Goal: Task Accomplishment & Management: Complete application form

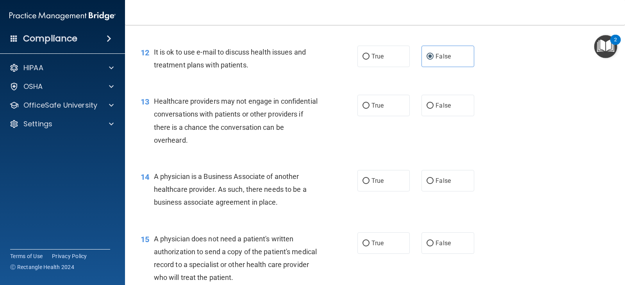
scroll to position [781, 0]
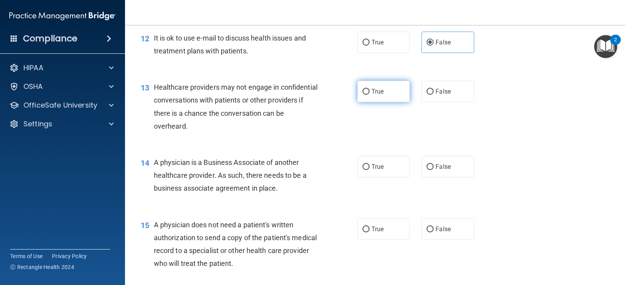
click at [371, 95] on span "True" at bounding box center [377, 91] width 12 height 7
click at [369, 95] on input "True" at bounding box center [365, 92] width 7 height 6
radio input "true"
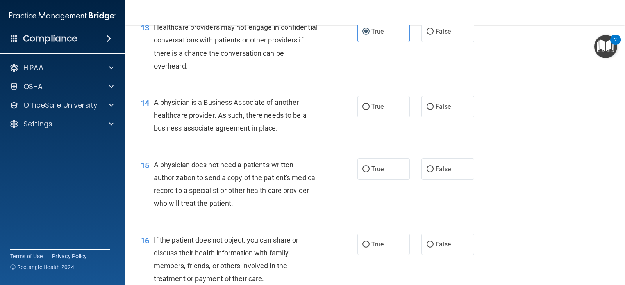
scroll to position [859, 0]
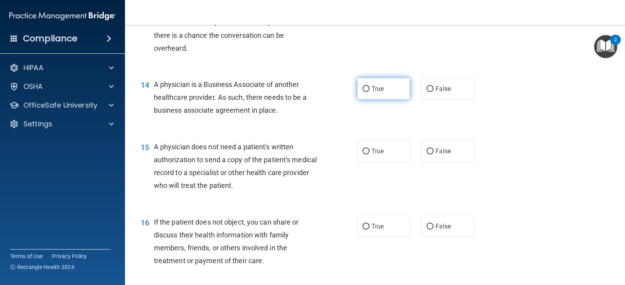
click at [388, 100] on label "True" at bounding box center [383, 88] width 52 height 21
click at [369, 92] on input "True" at bounding box center [365, 89] width 7 height 6
radio input "true"
click at [374, 155] on span "True" at bounding box center [377, 151] width 12 height 7
click at [369, 155] on input "True" at bounding box center [365, 152] width 7 height 6
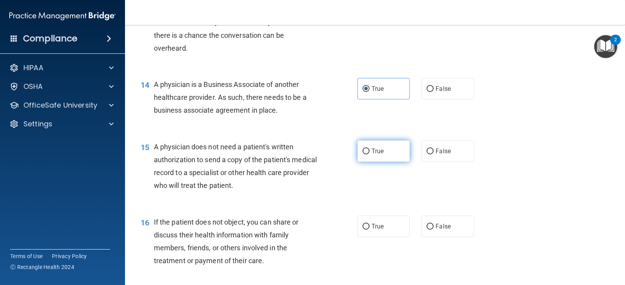
radio input "true"
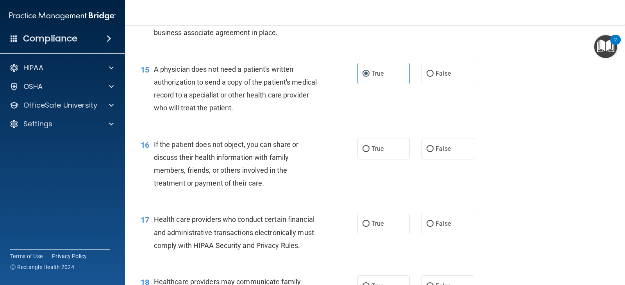
scroll to position [937, 0]
click at [465, 159] on label "False" at bounding box center [447, 148] width 52 height 21
click at [433, 152] on input "False" at bounding box center [429, 149] width 7 height 6
radio input "true"
click at [465, 159] on label "False" at bounding box center [447, 148] width 52 height 21
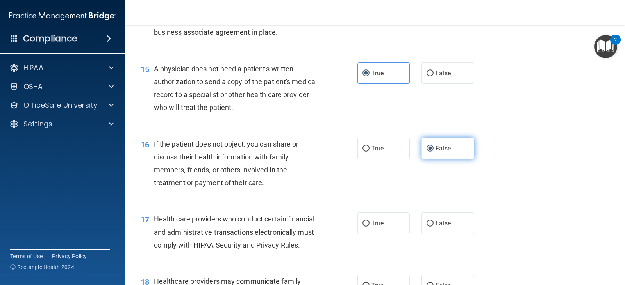
click at [433, 152] on input "False" at bounding box center [429, 149] width 7 height 6
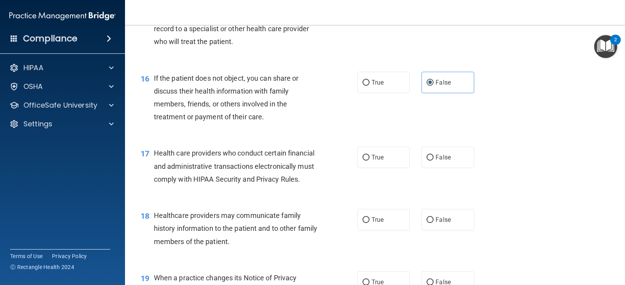
scroll to position [1015, 0]
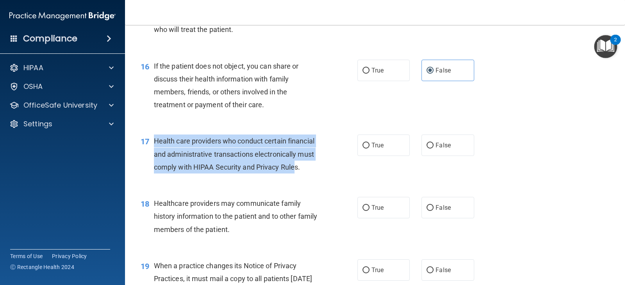
drag, startPoint x: 156, startPoint y: 155, endPoint x: 295, endPoint y: 181, distance: 141.8
click at [295, 171] on span "Health care providers who conduct certain financial and administrative transact…" at bounding box center [234, 154] width 160 height 34
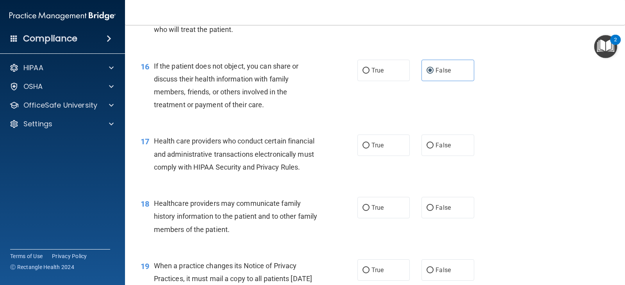
click at [297, 171] on span "Health care providers who conduct certain financial and administrative transact…" at bounding box center [234, 154] width 160 height 34
click at [173, 150] on span "Health care providers who conduct certain financial and administrative transact…" at bounding box center [234, 154] width 160 height 34
click at [171, 157] on span "Health care providers who conduct certain financial and administrative transact…" at bounding box center [234, 154] width 160 height 34
click at [183, 152] on span "Health care providers who conduct certain financial and administrative transact…" at bounding box center [234, 154] width 160 height 34
click at [202, 156] on span "Health care providers who conduct certain financial and administrative transact…" at bounding box center [234, 154] width 160 height 34
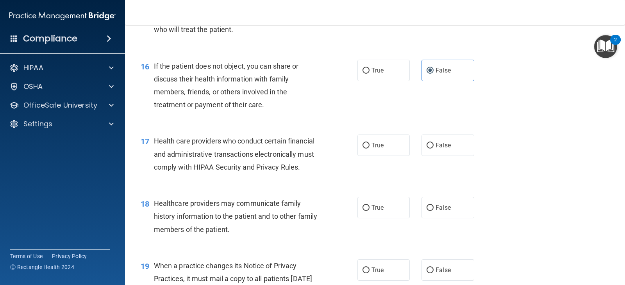
click at [228, 154] on span "Health care providers who conduct certain financial and administrative transact…" at bounding box center [234, 154] width 160 height 34
click at [244, 153] on span "Health care providers who conduct certain financial and administrative transact…" at bounding box center [234, 154] width 160 height 34
click at [182, 157] on span "Health care providers who conduct certain financial and administrative transact…" at bounding box center [234, 154] width 160 height 34
click at [187, 151] on span "Health care providers who conduct certain financial and administrative transact…" at bounding box center [234, 154] width 160 height 34
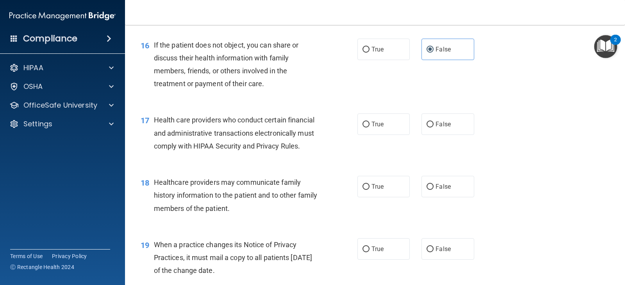
scroll to position [1054, 0]
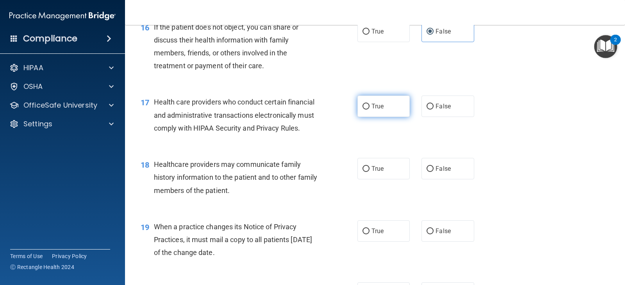
click at [394, 117] on label "True" at bounding box center [383, 106] width 52 height 21
click at [369, 110] on input "True" at bounding box center [365, 107] width 7 height 6
radio input "true"
click at [280, 197] on div "Healthcare providers may communicate family history information to the patient …" at bounding box center [239, 177] width 171 height 39
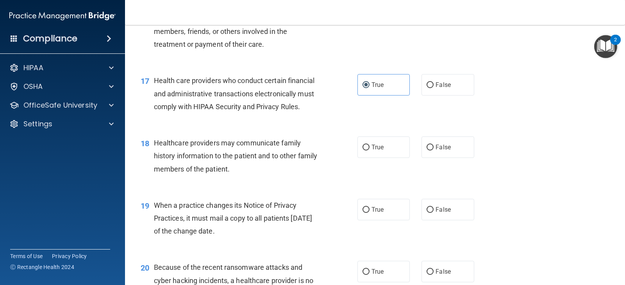
scroll to position [1093, 0]
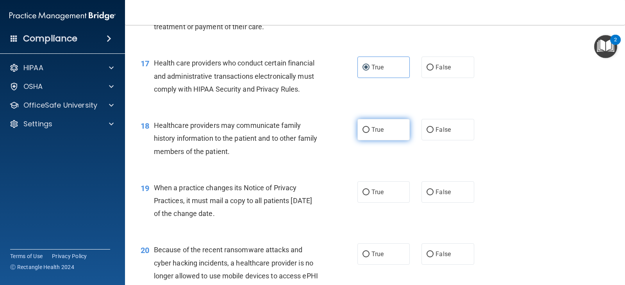
click at [376, 141] on label "True" at bounding box center [383, 129] width 52 height 21
click at [369, 133] on input "True" at bounding box center [365, 130] width 7 height 6
radio input "true"
click at [365, 198] on label "True" at bounding box center [383, 192] width 52 height 21
click at [365, 196] on input "True" at bounding box center [365, 193] width 7 height 6
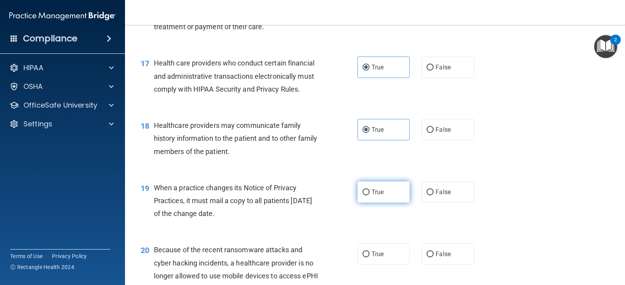
radio input "true"
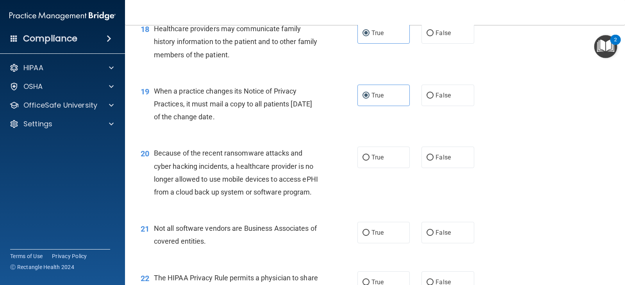
scroll to position [1210, 0]
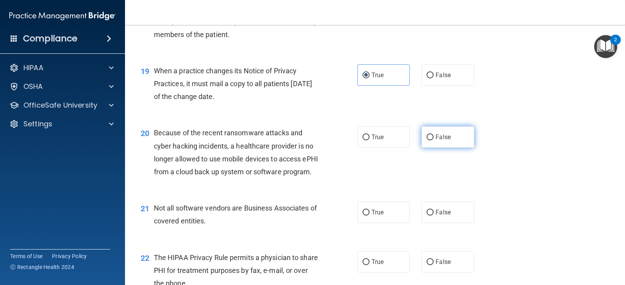
click at [430, 148] on label "False" at bounding box center [447, 136] width 52 height 21
click at [430, 141] on input "False" at bounding box center [429, 138] width 7 height 6
radio input "true"
click at [392, 148] on label "True" at bounding box center [383, 136] width 52 height 21
click at [369, 141] on input "True" at bounding box center [365, 138] width 7 height 6
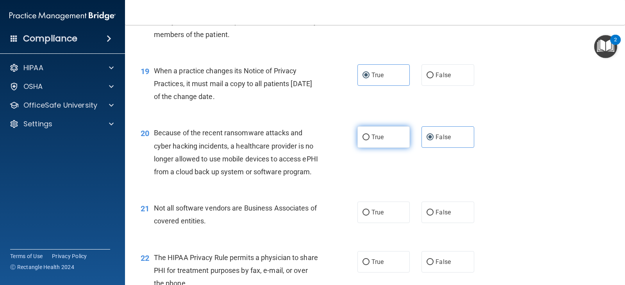
radio input "true"
radio input "false"
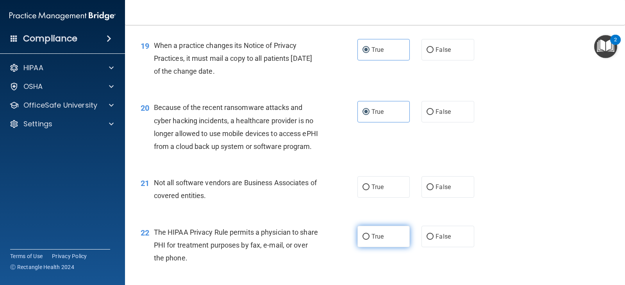
scroll to position [1249, 0]
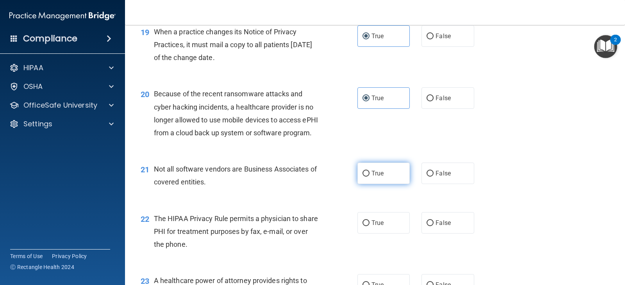
click at [377, 177] on span "True" at bounding box center [377, 173] width 12 height 7
click at [369, 177] on input "True" at bounding box center [365, 174] width 7 height 6
radio input "true"
click at [379, 227] on span "True" at bounding box center [377, 222] width 12 height 7
click at [369, 226] on input "True" at bounding box center [365, 224] width 7 height 6
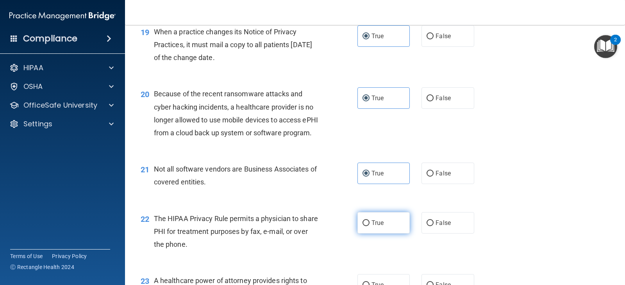
radio input "true"
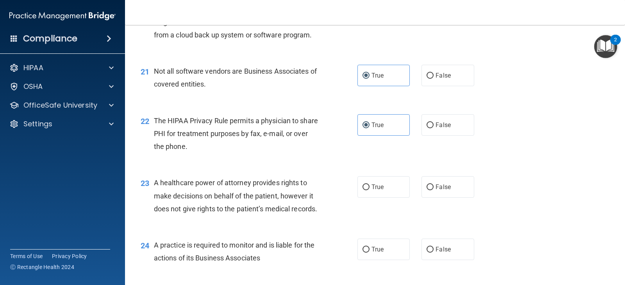
scroll to position [1366, 0]
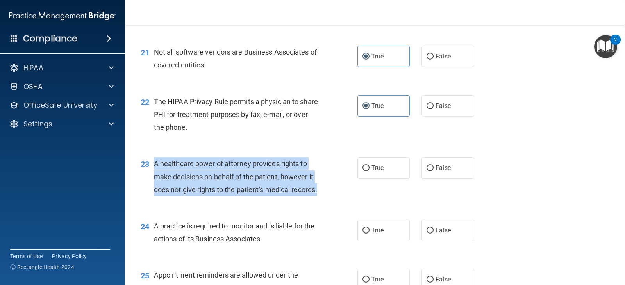
drag, startPoint x: 154, startPoint y: 189, endPoint x: 257, endPoint y: 225, distance: 109.8
click at [257, 196] on div "A healthcare power of attorney provides rights to make decisions on behalf of t…" at bounding box center [239, 176] width 171 height 39
click at [249, 196] on div "A healthcare power of attorney provides rights to make decisions on behalf of t…" at bounding box center [239, 176] width 171 height 39
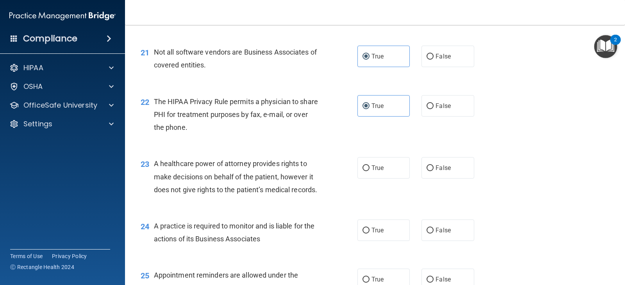
drag, startPoint x: 205, startPoint y: 187, endPoint x: 210, endPoint y: 187, distance: 5.1
click at [207, 187] on span "A healthcare power of attorney provides rights to make decisions on behalf of t…" at bounding box center [235, 177] width 163 height 34
click at [216, 188] on span "A healthcare power of attorney provides rights to make decisions on behalf of t…" at bounding box center [235, 177] width 163 height 34
drag, startPoint x: 215, startPoint y: 189, endPoint x: 172, endPoint y: 200, distance: 44.4
click at [172, 194] on span "A healthcare power of attorney provides rights to make decisions on behalf of t…" at bounding box center [235, 177] width 163 height 34
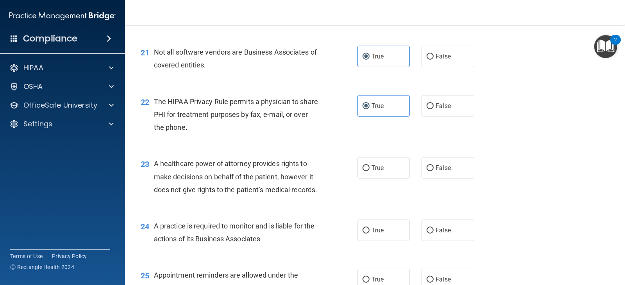
click at [177, 190] on span "A healthcare power of attorney provides rights to make decisions on behalf of t…" at bounding box center [235, 177] width 163 height 34
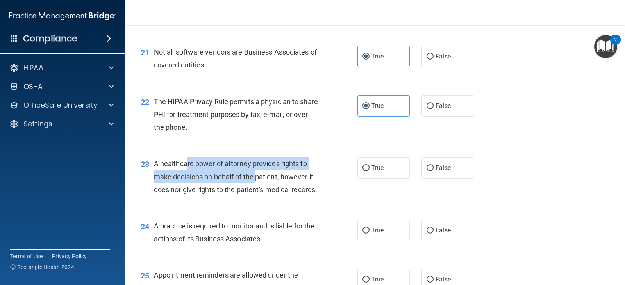
drag, startPoint x: 188, startPoint y: 188, endPoint x: 255, endPoint y: 200, distance: 68.2
click at [255, 194] on span "A healthcare power of attorney provides rights to make decisions on behalf of t…" at bounding box center [235, 177] width 163 height 34
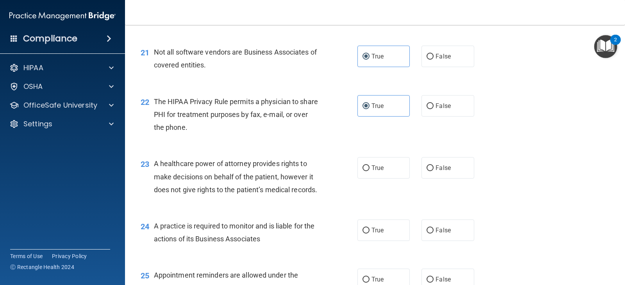
drag, startPoint x: 244, startPoint y: 210, endPoint x: 236, endPoint y: 214, distance: 8.8
click at [244, 196] on div "A healthcare power of attorney provides rights to make decisions on behalf of t…" at bounding box center [239, 176] width 171 height 39
click at [209, 196] on div "A healthcare power of attorney provides rights to make decisions on behalf of t…" at bounding box center [239, 176] width 171 height 39
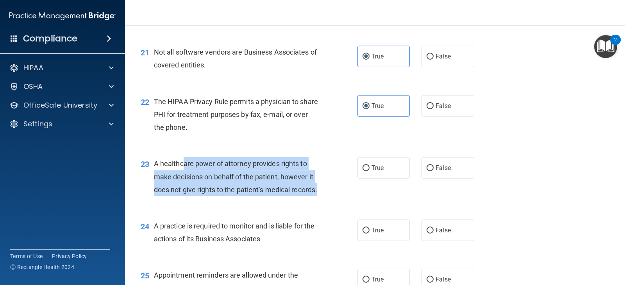
drag, startPoint x: 182, startPoint y: 187, endPoint x: 305, endPoint y: 227, distance: 129.6
click at [305, 196] on div "A healthcare power of attorney provides rights to make decisions on behalf of t…" at bounding box center [239, 176] width 171 height 39
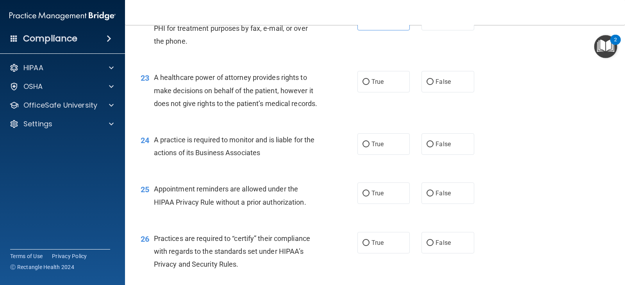
scroll to position [1405, 0]
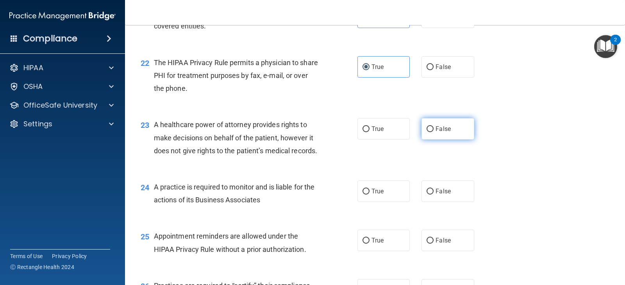
click at [431, 140] on label "False" at bounding box center [447, 128] width 52 height 21
click at [431, 132] on input "False" at bounding box center [429, 129] width 7 height 6
radio input "true"
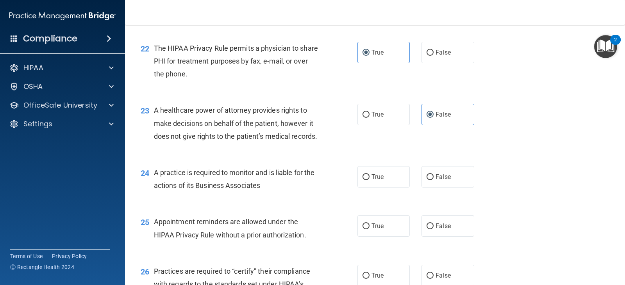
scroll to position [1444, 0]
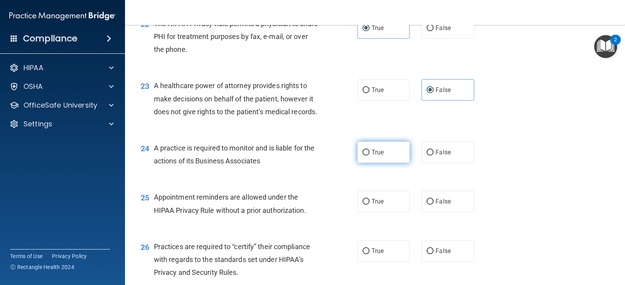
click at [383, 163] on label "True" at bounding box center [383, 152] width 52 height 21
click at [369, 156] on input "True" at bounding box center [365, 153] width 7 height 6
radio input "true"
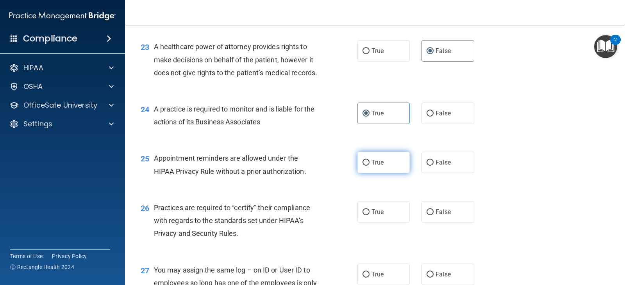
click at [377, 173] on label "True" at bounding box center [383, 162] width 52 height 21
click at [369, 166] on input "True" at bounding box center [365, 163] width 7 height 6
radio input "true"
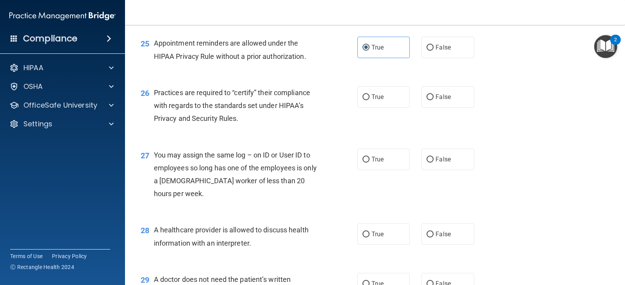
scroll to position [1600, 0]
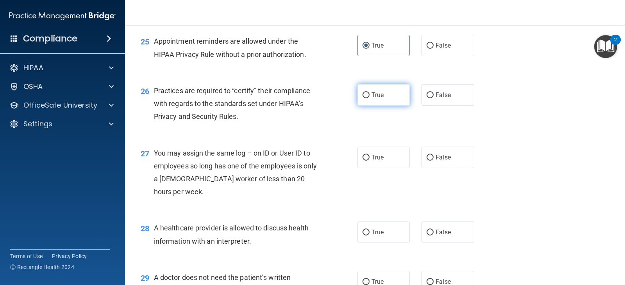
click at [376, 99] on span "True" at bounding box center [377, 94] width 12 height 7
click at [369, 98] on input "True" at bounding box center [365, 96] width 7 height 6
radio input "true"
click at [472, 168] on div "True False" at bounding box center [420, 157] width 126 height 21
click at [466, 168] on label "False" at bounding box center [447, 157] width 52 height 21
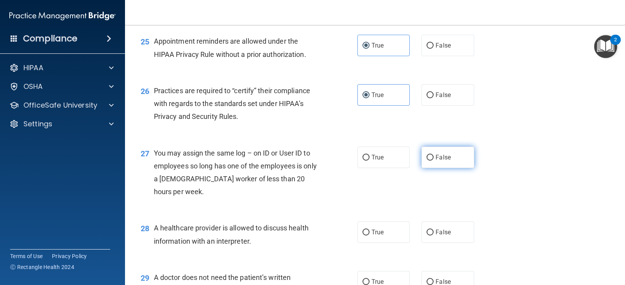
click at [433, 161] on input "False" at bounding box center [429, 158] width 7 height 6
radio input "true"
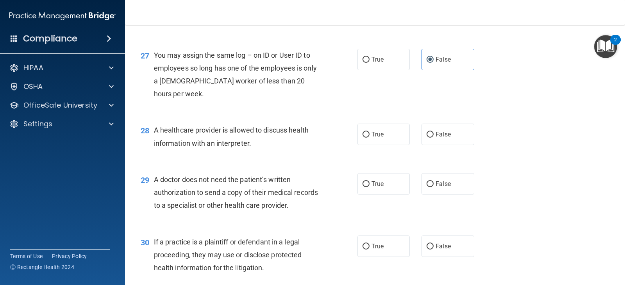
scroll to position [1718, 0]
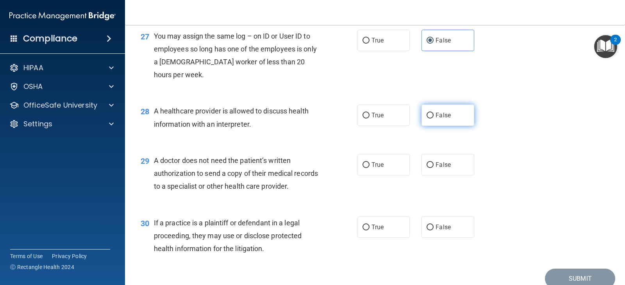
click at [466, 126] on label "False" at bounding box center [447, 115] width 52 height 21
click at [433, 119] on input "False" at bounding box center [429, 116] width 7 height 6
radio input "true"
click at [386, 126] on label "True" at bounding box center [383, 115] width 52 height 21
click at [369, 119] on input "True" at bounding box center [365, 116] width 7 height 6
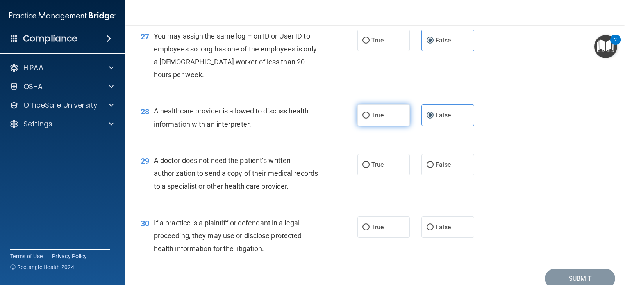
radio input "true"
radio input "false"
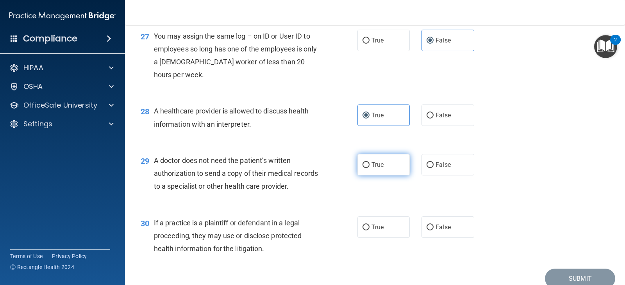
click at [387, 176] on label "True" at bounding box center [383, 164] width 52 height 21
click at [369, 168] on input "True" at bounding box center [365, 165] width 7 height 6
radio input "true"
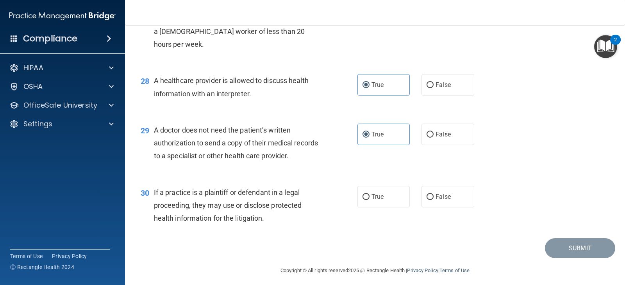
scroll to position [1791, 0]
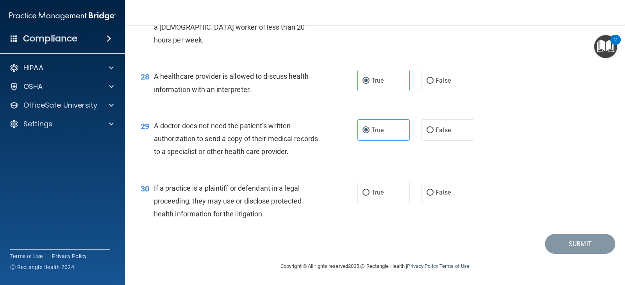
click at [222, 199] on span "If a practice is a plaintiff or defendant in a legal proceeding, they may use o…" at bounding box center [228, 201] width 148 height 34
click at [166, 194] on div "If a practice is a plaintiff or defendant in a legal proceeding, they may use o…" at bounding box center [239, 201] width 171 height 39
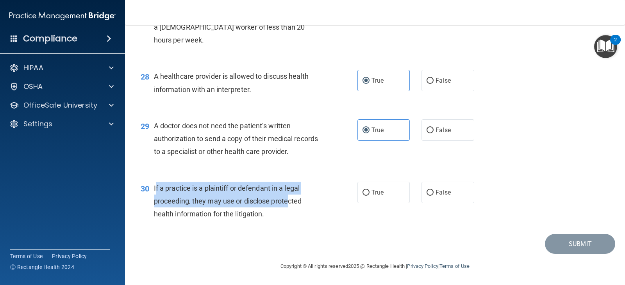
drag, startPoint x: 157, startPoint y: 188, endPoint x: 288, endPoint y: 197, distance: 131.9
click at [288, 197] on span "If a practice is a plaintiff or defendant in a legal proceeding, they may use o…" at bounding box center [228, 201] width 148 height 34
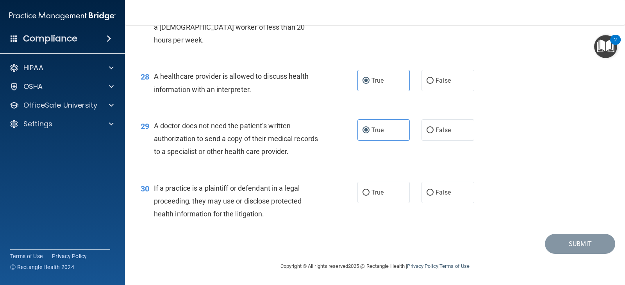
drag, startPoint x: 278, startPoint y: 209, endPoint x: 272, endPoint y: 210, distance: 6.0
click at [277, 209] on div "If a practice is a plaintiff or defendant in a legal proceeding, they may use o…" at bounding box center [239, 201] width 171 height 39
click at [159, 187] on span "If a practice is a plaintiff or defendant in a legal proceeding, they may use o…" at bounding box center [228, 201] width 148 height 34
click at [365, 193] on input "True" at bounding box center [365, 193] width 7 height 6
radio input "true"
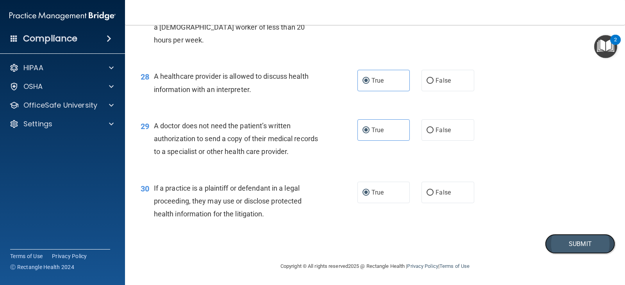
click at [568, 251] on button "Submit" at bounding box center [580, 244] width 70 height 20
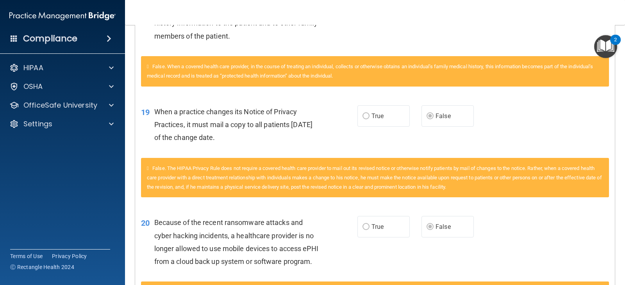
scroll to position [1015, 0]
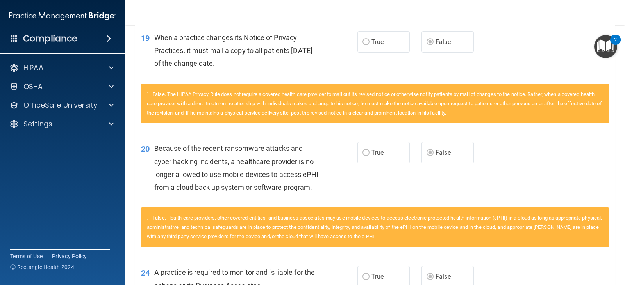
click at [552, 247] on div "False. Health care providers, other covered entities, and business associates m…" at bounding box center [375, 228] width 468 height 40
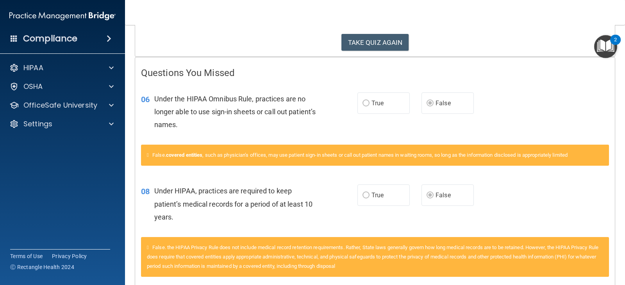
scroll to position [0, 0]
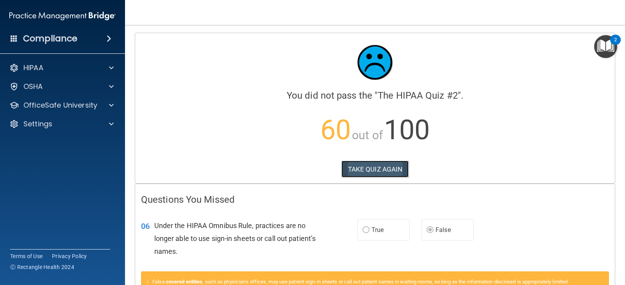
click at [393, 173] on button "TAKE QUIZ AGAIN" at bounding box center [375, 169] width 68 height 17
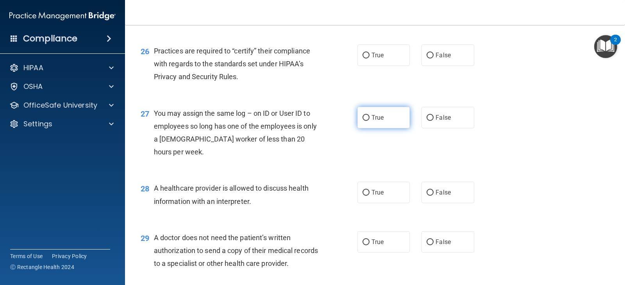
scroll to position [1635, 0]
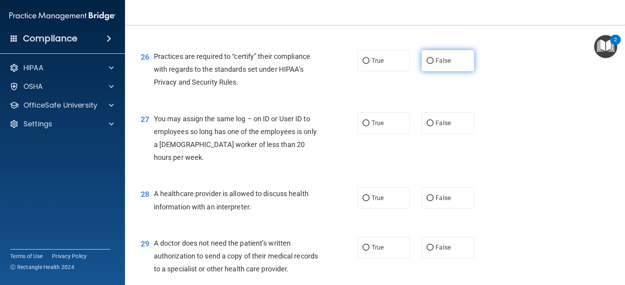
click at [427, 64] on input "False" at bounding box center [429, 61] width 7 height 6
radio input "true"
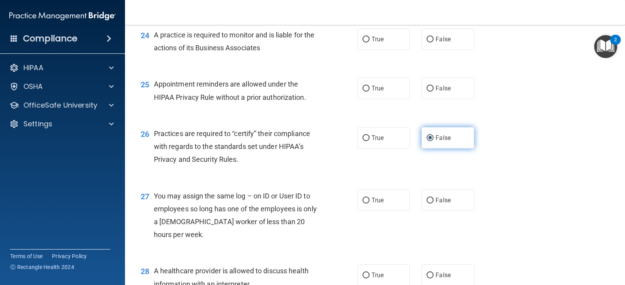
scroll to position [1557, 0]
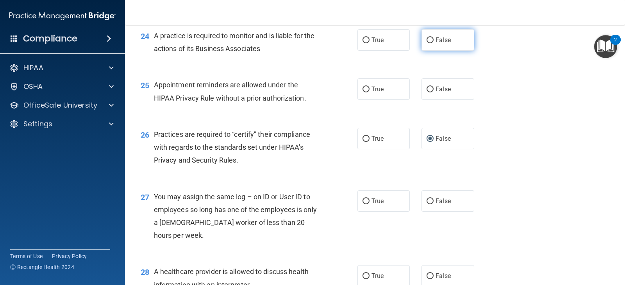
click at [434, 51] on label "False" at bounding box center [447, 39] width 52 height 21
click at [433, 43] on input "False" at bounding box center [429, 40] width 7 height 6
radio input "true"
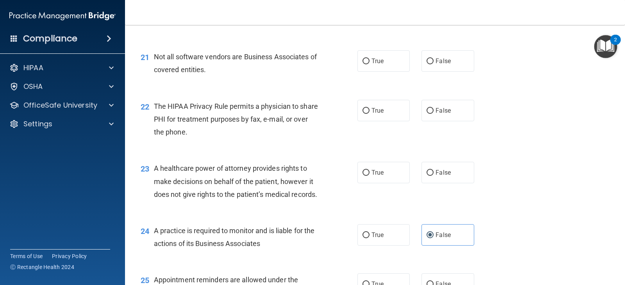
scroll to position [1284, 0]
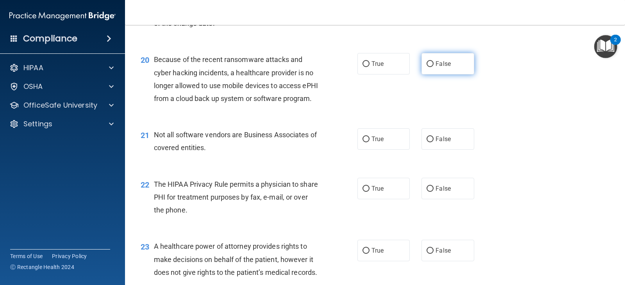
click at [438, 68] on span "False" at bounding box center [442, 63] width 15 height 7
click at [433, 67] on input "False" at bounding box center [429, 64] width 7 height 6
radio input "true"
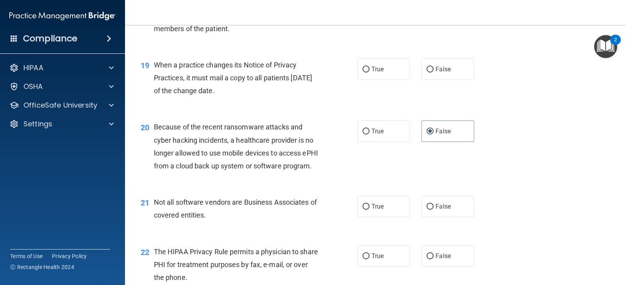
scroll to position [1205, 0]
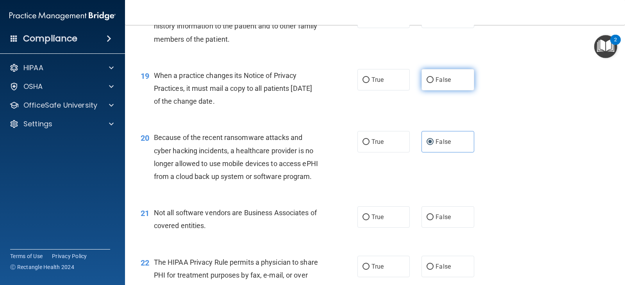
click at [454, 91] on label "False" at bounding box center [447, 79] width 52 height 21
click at [433, 83] on input "False" at bounding box center [429, 80] width 7 height 6
radio input "true"
click at [452, 28] on label "False" at bounding box center [447, 17] width 52 height 21
click at [433, 21] on input "False" at bounding box center [429, 18] width 7 height 6
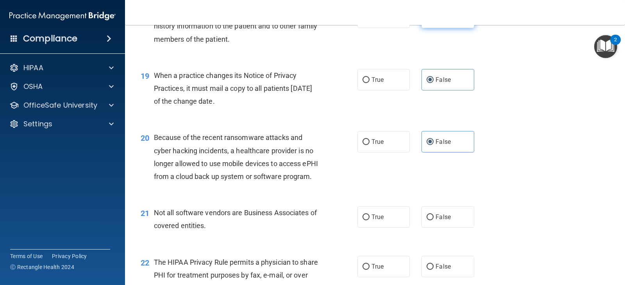
radio input "true"
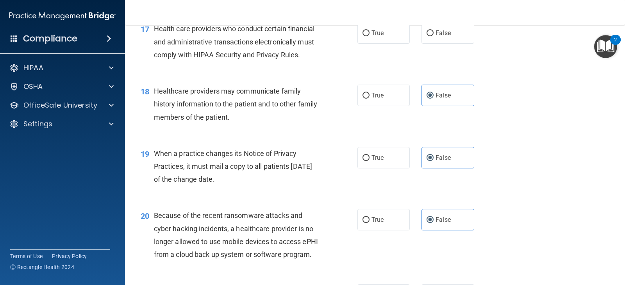
scroll to position [1049, 0]
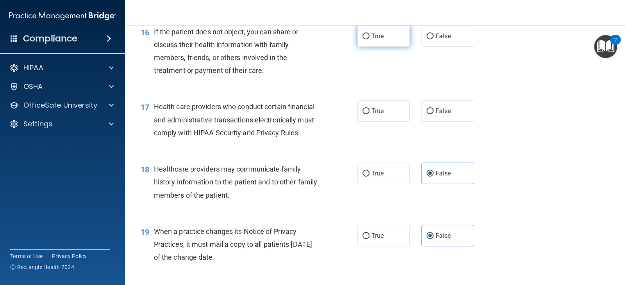
click at [396, 47] on label "True" at bounding box center [383, 35] width 52 height 21
click at [369, 39] on input "True" at bounding box center [365, 37] width 7 height 6
radio input "true"
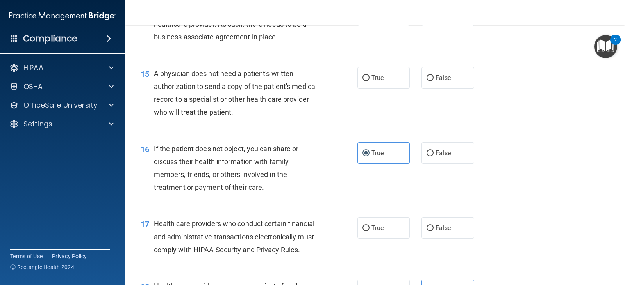
scroll to position [854, 0]
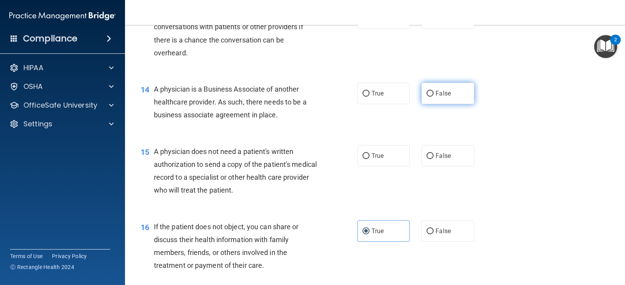
click at [445, 104] on label "False" at bounding box center [447, 93] width 52 height 21
click at [433, 97] on input "False" at bounding box center [429, 94] width 7 height 6
radio input "true"
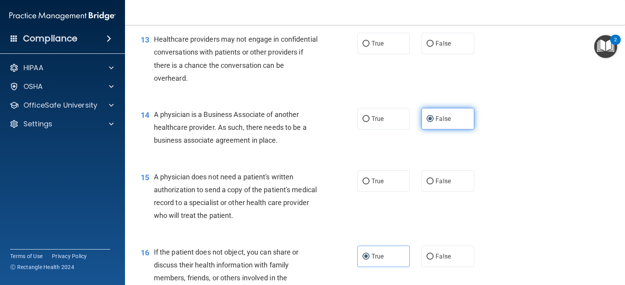
scroll to position [815, 0]
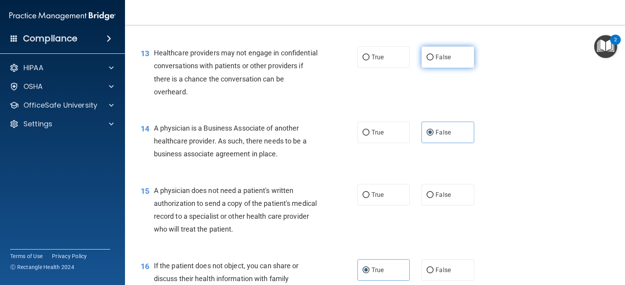
click at [443, 68] on label "False" at bounding box center [447, 56] width 52 height 21
click at [433, 61] on input "False" at bounding box center [429, 58] width 7 height 6
radio input "true"
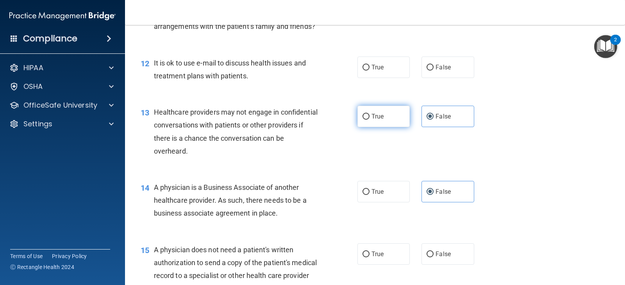
scroll to position [737, 0]
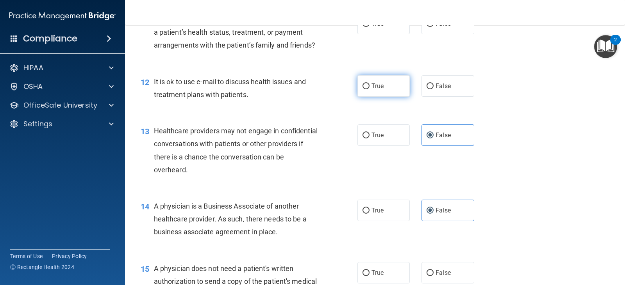
click at [381, 90] on label "True" at bounding box center [383, 85] width 52 height 21
click at [369, 89] on input "True" at bounding box center [365, 87] width 7 height 6
radio input "true"
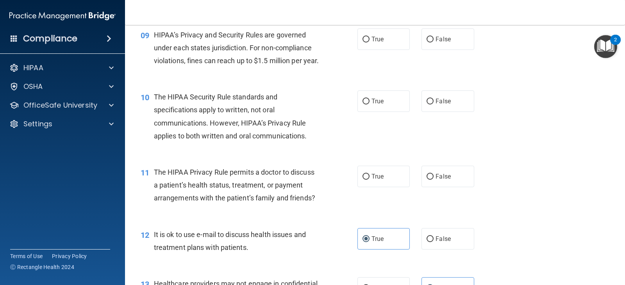
scroll to position [581, 0]
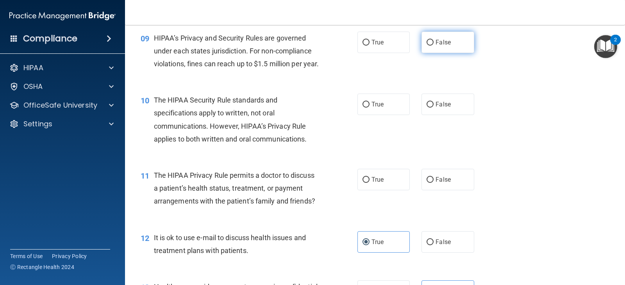
click at [431, 40] on label "False" at bounding box center [447, 42] width 52 height 21
click at [431, 40] on input "False" at bounding box center [429, 43] width 7 height 6
radio input "true"
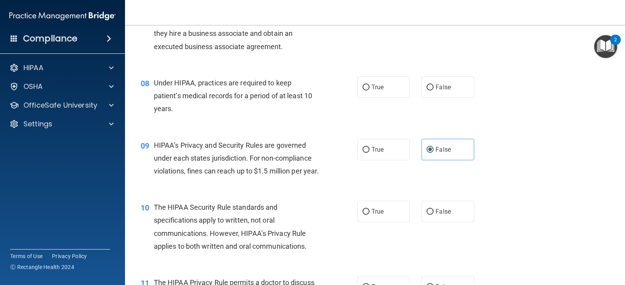
scroll to position [464, 0]
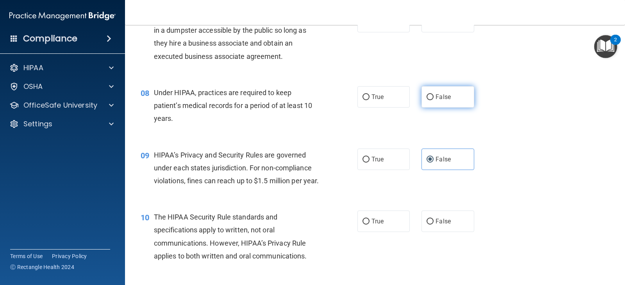
click at [442, 97] on span "False" at bounding box center [442, 96] width 15 height 7
click at [433, 97] on input "False" at bounding box center [429, 97] width 7 height 6
radio input "true"
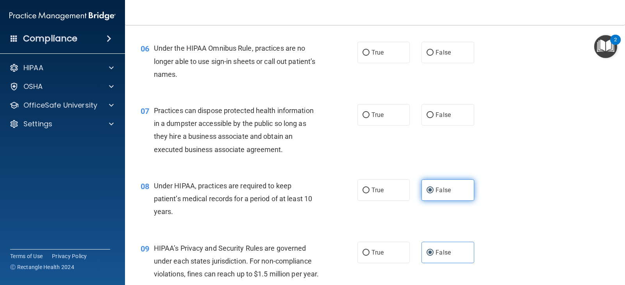
scroll to position [347, 0]
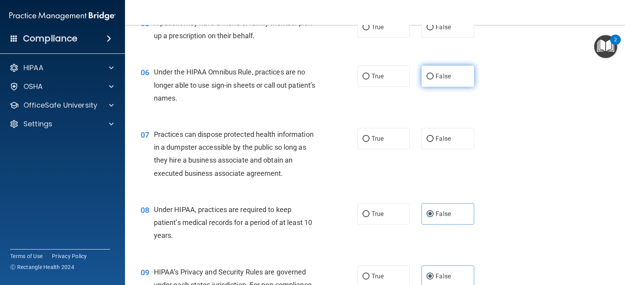
click at [444, 84] on label "False" at bounding box center [447, 76] width 52 height 21
click at [433, 80] on input "False" at bounding box center [429, 77] width 7 height 6
radio input "true"
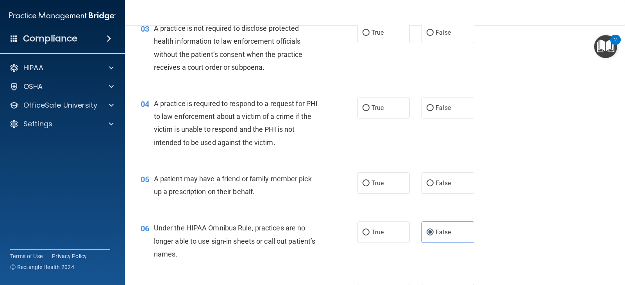
scroll to position [0, 0]
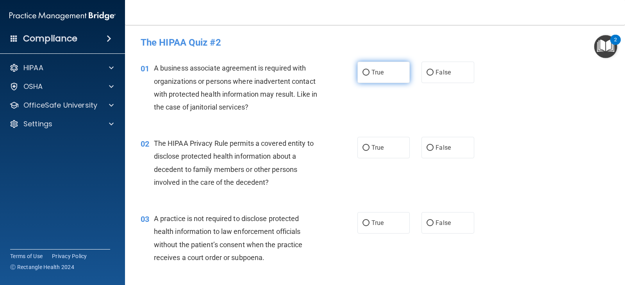
click at [362, 72] on input "True" at bounding box center [365, 73] width 7 height 6
radio input "true"
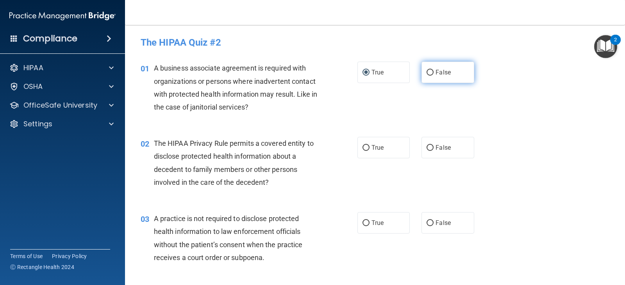
click at [436, 66] on label "False" at bounding box center [447, 72] width 52 height 21
click at [433, 70] on input "False" at bounding box center [429, 73] width 7 height 6
radio input "true"
radio input "false"
click at [386, 155] on label "True" at bounding box center [383, 147] width 52 height 21
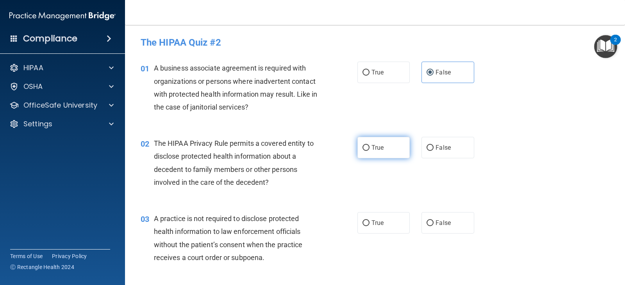
click at [369, 151] on input "True" at bounding box center [365, 148] width 7 height 6
radio input "true"
click at [435, 225] on span "False" at bounding box center [442, 222] width 15 height 7
click at [433, 225] on input "False" at bounding box center [429, 224] width 7 height 6
radio input "true"
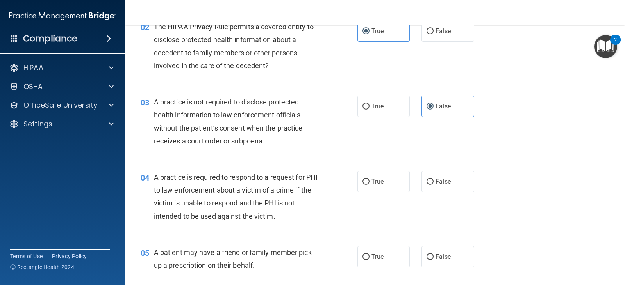
scroll to position [156, 0]
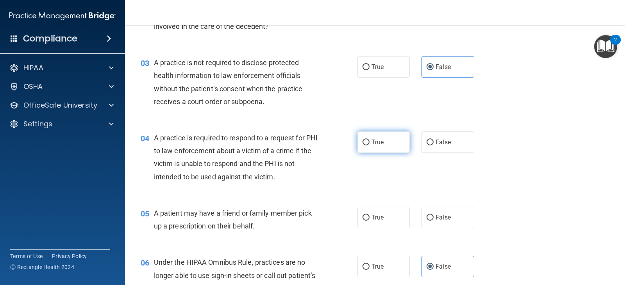
click at [379, 147] on label "True" at bounding box center [383, 142] width 52 height 21
click at [369, 146] on input "True" at bounding box center [365, 143] width 7 height 6
radio input "true"
click at [396, 215] on label "True" at bounding box center [383, 217] width 52 height 21
click at [369, 215] on input "True" at bounding box center [365, 218] width 7 height 6
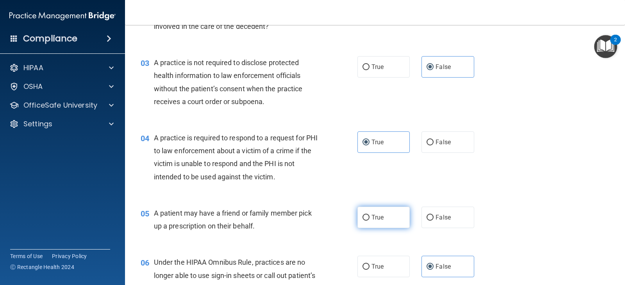
radio input "true"
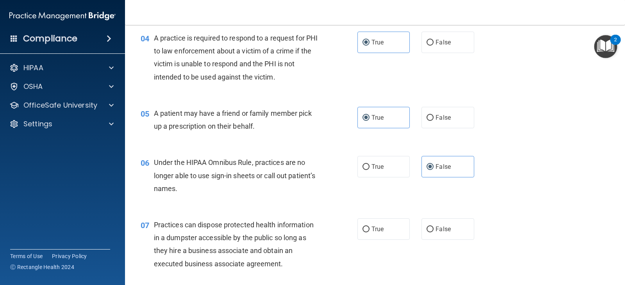
scroll to position [312, 0]
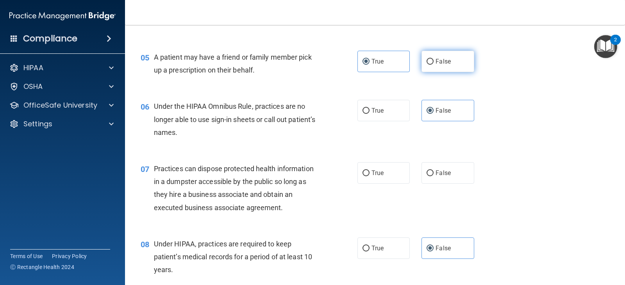
click at [454, 65] on label "False" at bounding box center [447, 61] width 52 height 21
click at [433, 65] on input "False" at bounding box center [429, 62] width 7 height 6
radio input "true"
click at [397, 61] on label "True" at bounding box center [383, 61] width 52 height 21
click at [369, 61] on input "True" at bounding box center [365, 62] width 7 height 6
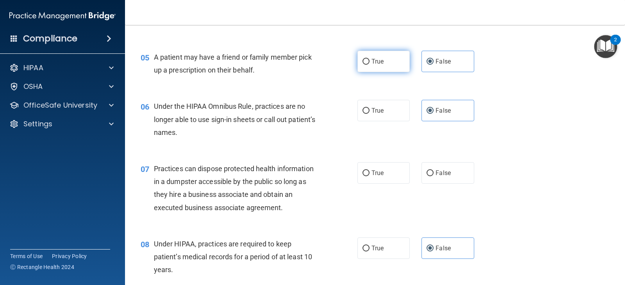
radio input "true"
radio input "false"
click at [430, 171] on input "False" at bounding box center [429, 174] width 7 height 6
radio input "true"
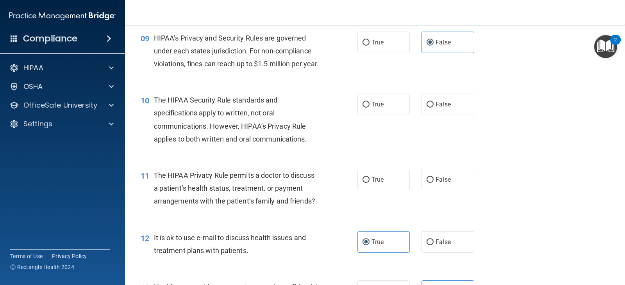
scroll to position [586, 0]
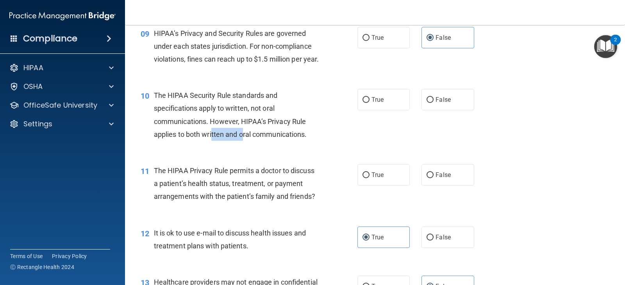
drag, startPoint x: 239, startPoint y: 151, endPoint x: 211, endPoint y: 151, distance: 27.7
click at [211, 139] on span "The HIPAA Security Rule standards and specifications apply to written, not oral…" at bounding box center [230, 114] width 153 height 47
click at [219, 139] on span "The HIPAA Security Rule standards and specifications apply to written, not oral…" at bounding box center [230, 114] width 153 height 47
click at [254, 139] on span "The HIPAA Security Rule standards and specifications apply to written, not oral…" at bounding box center [230, 114] width 153 height 47
click at [286, 139] on span "The HIPAA Security Rule standards and specifications apply to written, not oral…" at bounding box center [230, 114] width 153 height 47
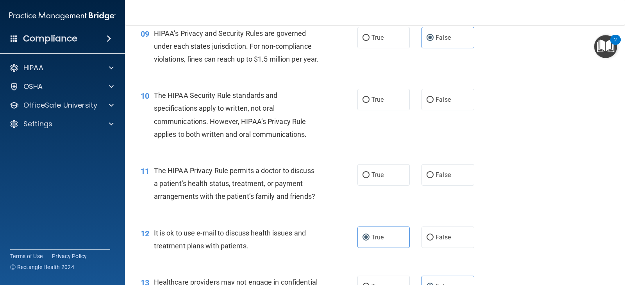
click at [313, 141] on div "The HIPAA Security Rule standards and specifications apply to written, not oral…" at bounding box center [239, 115] width 171 height 52
click at [382, 107] on label "True" at bounding box center [383, 99] width 52 height 21
click at [369, 103] on input "True" at bounding box center [365, 100] width 7 height 6
radio input "true"
click at [362, 178] on input "True" at bounding box center [365, 176] width 7 height 6
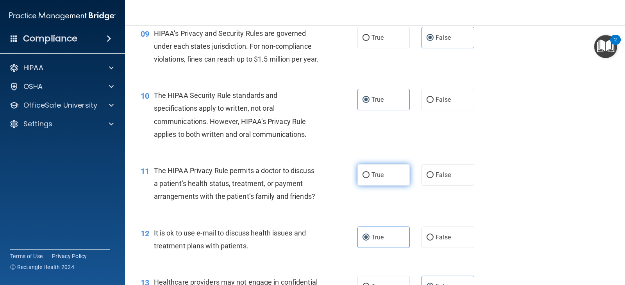
radio input "true"
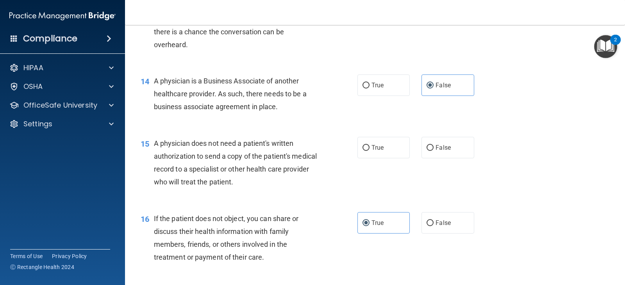
scroll to position [898, 0]
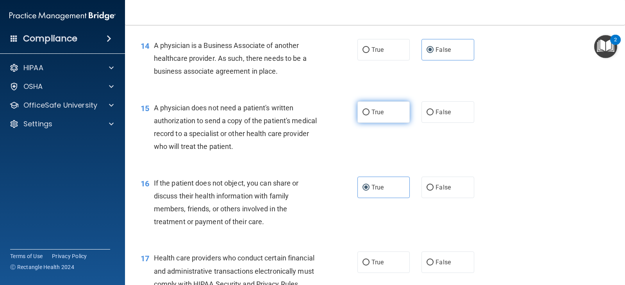
click at [392, 123] on label "True" at bounding box center [383, 111] width 52 height 21
click at [369, 116] on input "True" at bounding box center [365, 113] width 7 height 6
radio input "true"
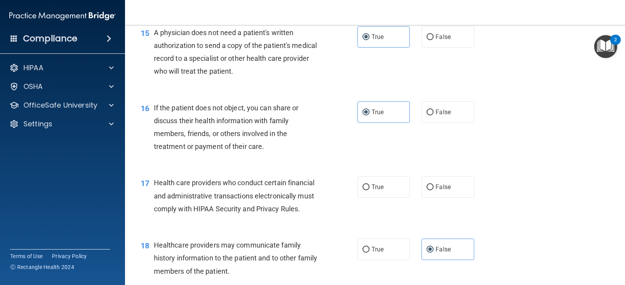
scroll to position [976, 0]
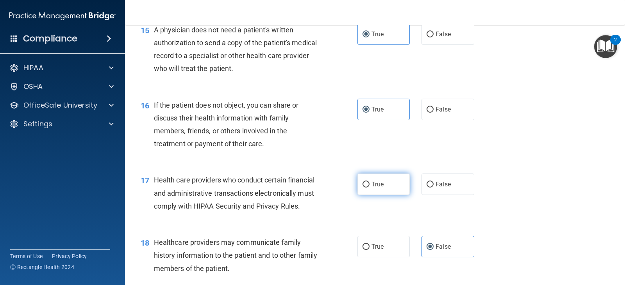
click at [364, 188] on input "True" at bounding box center [365, 185] width 7 height 6
radio input "true"
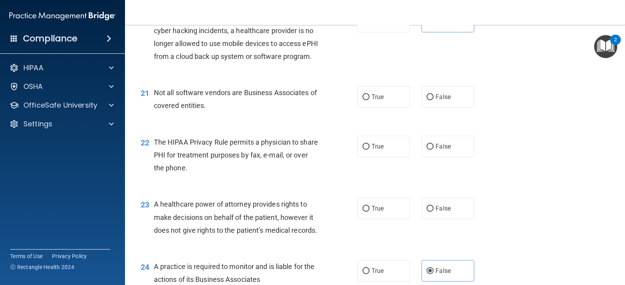
scroll to position [1327, 0]
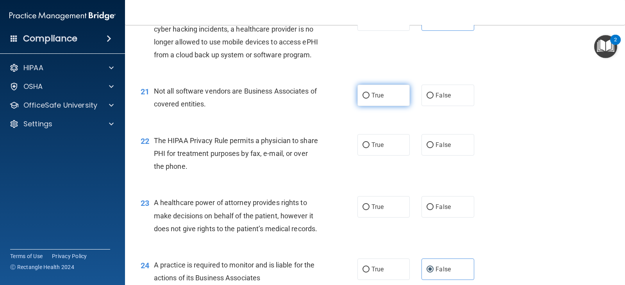
click at [372, 106] on label "True" at bounding box center [383, 95] width 52 height 21
click at [369, 99] on input "True" at bounding box center [365, 96] width 7 height 6
radio input "true"
click at [383, 156] on label "True" at bounding box center [383, 144] width 52 height 21
click at [369, 148] on input "True" at bounding box center [365, 145] width 7 height 6
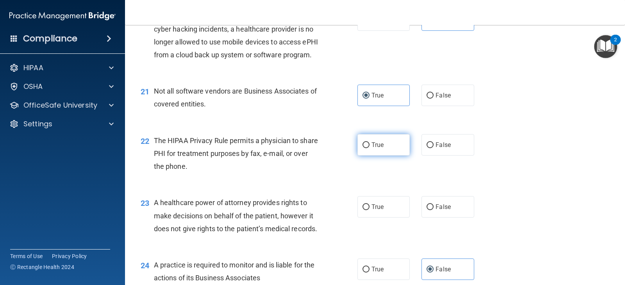
radio input "true"
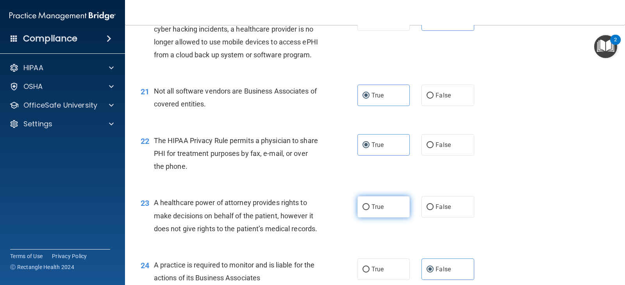
click at [381, 218] on label "True" at bounding box center [383, 206] width 52 height 21
click at [369, 210] on input "True" at bounding box center [365, 208] width 7 height 6
radio input "true"
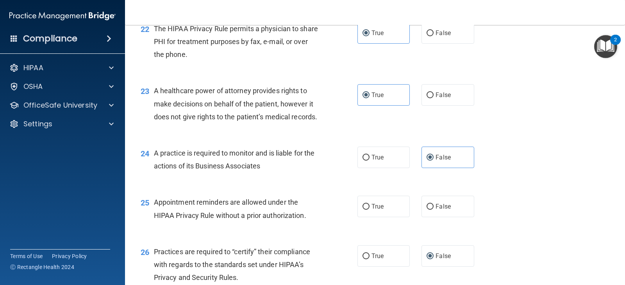
scroll to position [1444, 0]
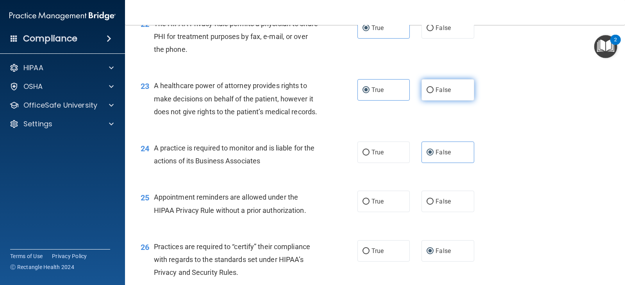
click at [436, 101] on label "False" at bounding box center [447, 89] width 52 height 21
click at [433, 93] on input "False" at bounding box center [429, 90] width 7 height 6
radio input "true"
radio input "false"
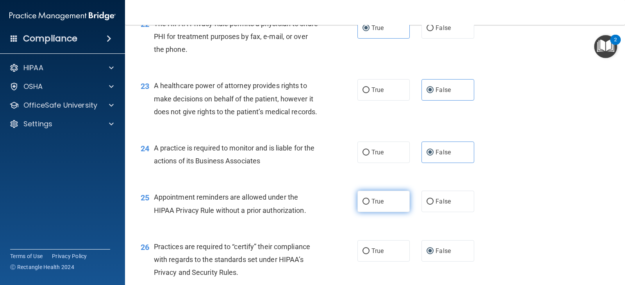
click at [365, 205] on input "True" at bounding box center [365, 202] width 7 height 6
radio input "true"
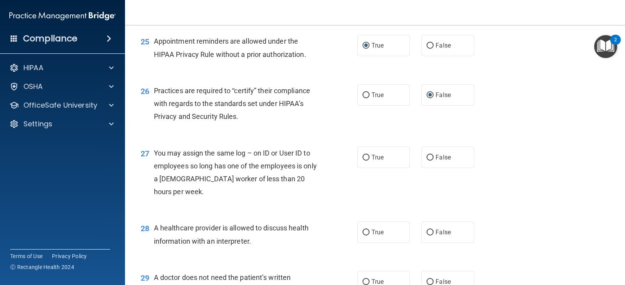
scroll to position [1640, 0]
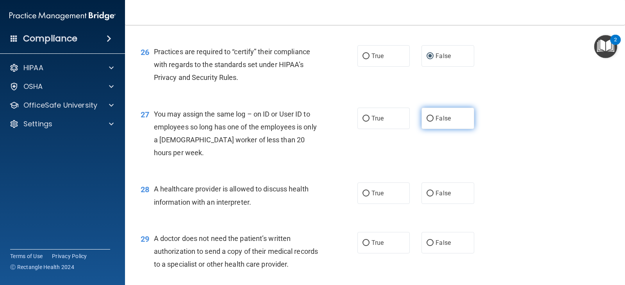
click at [450, 129] on label "False" at bounding box center [447, 118] width 52 height 21
click at [433, 122] on input "False" at bounding box center [429, 119] width 7 height 6
radio input "true"
click at [374, 197] on span "True" at bounding box center [377, 193] width 12 height 7
click at [369, 197] on input "True" at bounding box center [365, 194] width 7 height 6
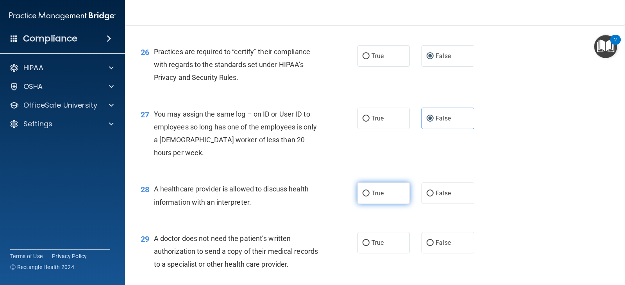
radio input "true"
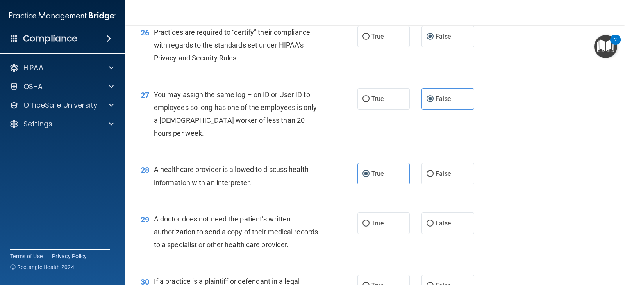
scroll to position [1679, 0]
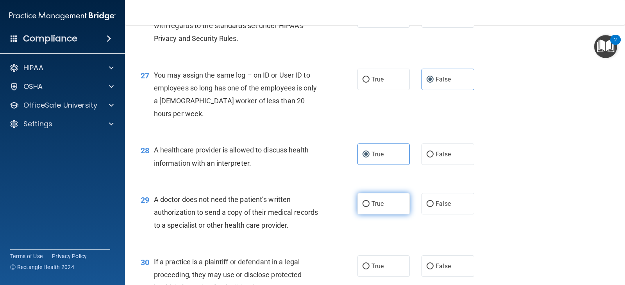
click at [358, 215] on label "True" at bounding box center [383, 203] width 52 height 21
click at [362, 207] on input "True" at bounding box center [365, 204] width 7 height 6
radio input "true"
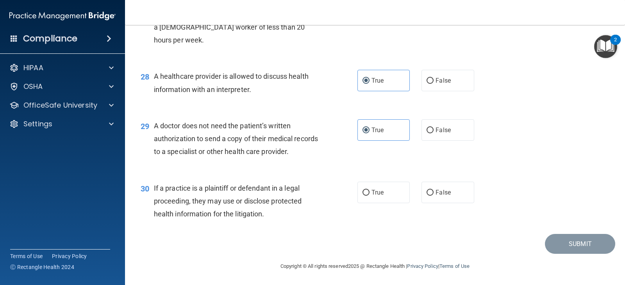
scroll to position [1791, 0]
click at [381, 190] on span "True" at bounding box center [377, 192] width 12 height 7
click at [369, 190] on input "True" at bounding box center [365, 193] width 7 height 6
radio input "true"
click at [549, 246] on button "Submit" at bounding box center [580, 244] width 70 height 20
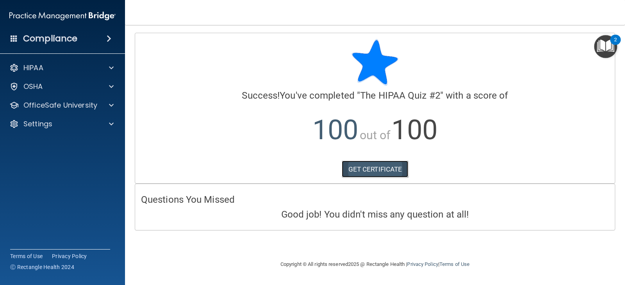
click at [370, 173] on link "GET CERTIFICATE" at bounding box center [375, 169] width 67 height 17
click at [222, 0] on div at bounding box center [188, 0] width 115 height 0
click at [45, 41] on h4 "Compliance" at bounding box center [50, 38] width 54 height 11
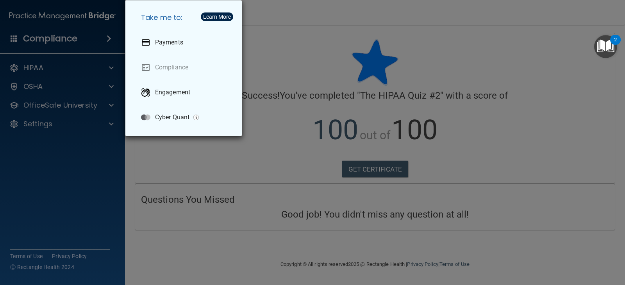
click at [88, 100] on div "Take me to: Payments Compliance Engagement Cyber Quant" at bounding box center [312, 142] width 625 height 285
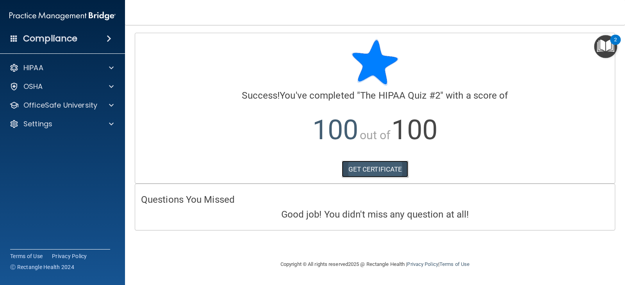
click at [373, 168] on link "GET CERTIFICATE" at bounding box center [375, 169] width 67 height 17
click at [76, 71] on div "HIPAA" at bounding box center [52, 67] width 97 height 9
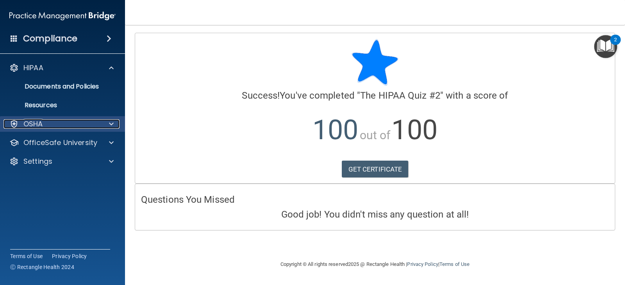
click at [66, 127] on div "OSHA" at bounding box center [52, 123] width 97 height 9
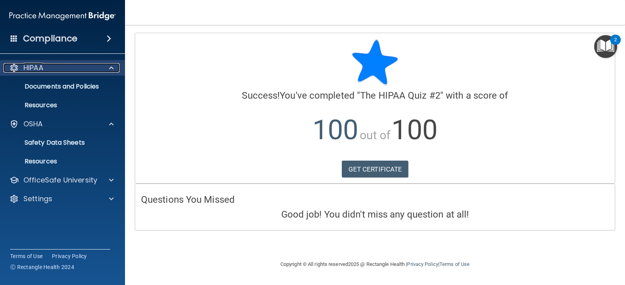
click at [39, 68] on p "HIPAA" at bounding box center [33, 67] width 20 height 9
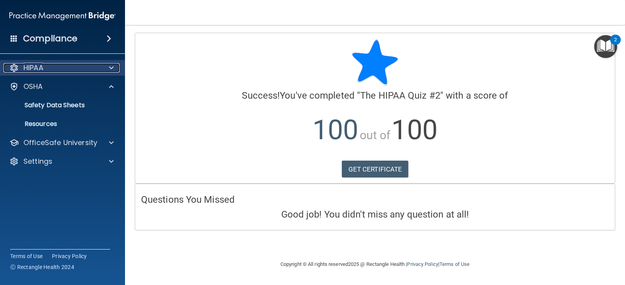
click at [46, 71] on div "HIPAA" at bounding box center [52, 67] width 97 height 9
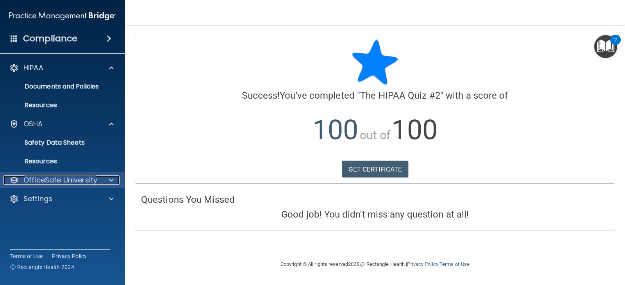
click at [49, 183] on p "OfficeSafe University" at bounding box center [60, 180] width 74 height 9
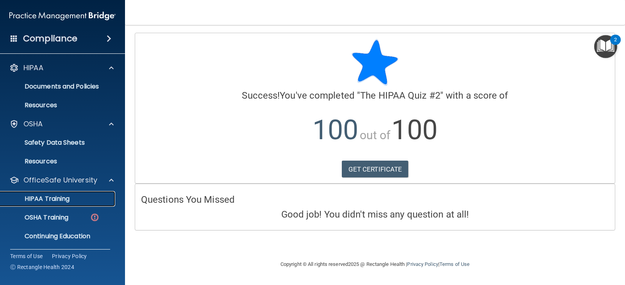
click at [59, 201] on p "HIPAA Training" at bounding box center [37, 199] width 64 height 8
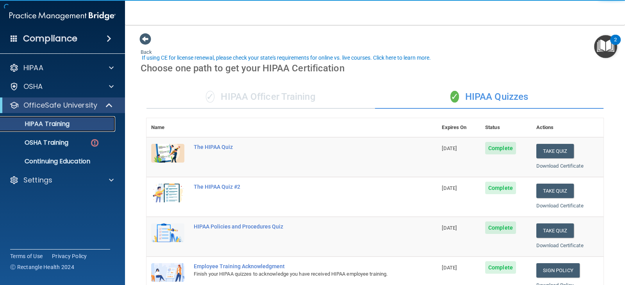
scroll to position [117, 0]
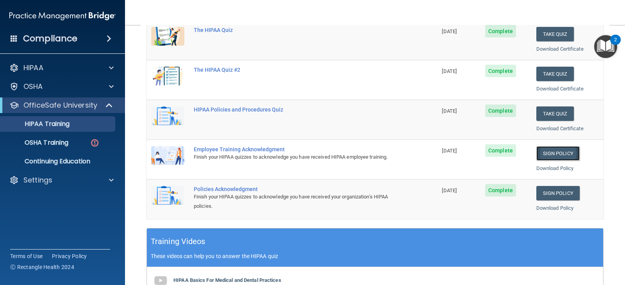
click at [549, 153] on link "Sign Policy" at bounding box center [557, 153] width 43 height 14
click at [552, 195] on link "Sign Policy" at bounding box center [557, 193] width 43 height 14
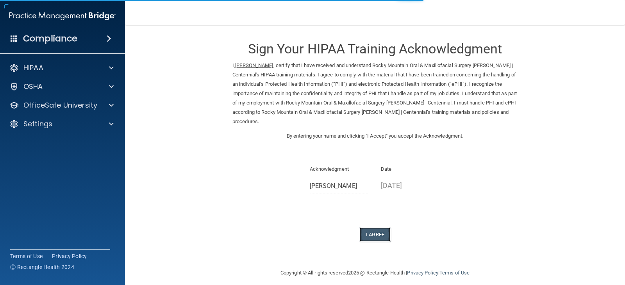
click at [379, 234] on button "I Agree" at bounding box center [374, 235] width 31 height 14
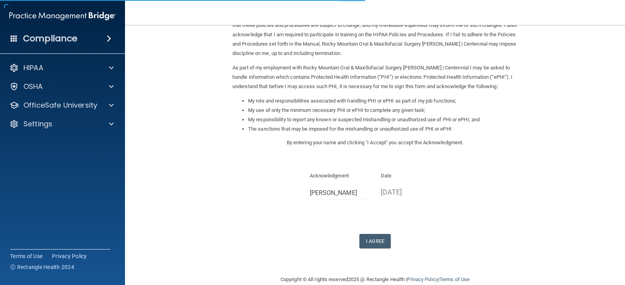
scroll to position [82, 0]
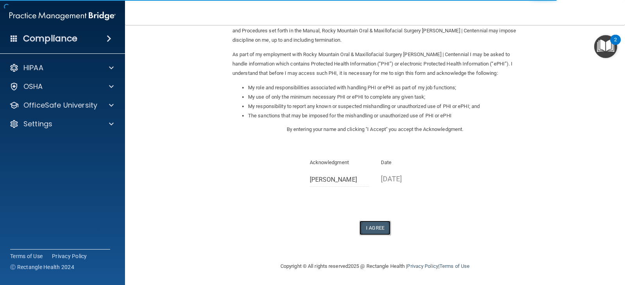
click at [370, 230] on button "I Agree" at bounding box center [374, 228] width 31 height 14
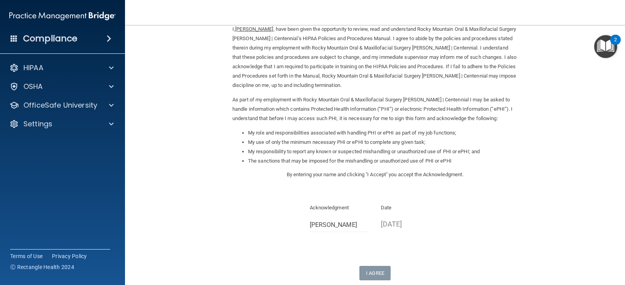
scroll to position [0, 0]
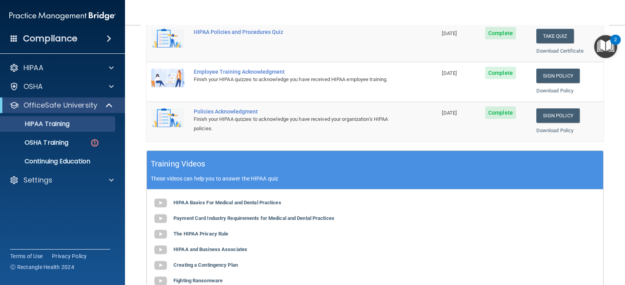
scroll to position [303, 0]
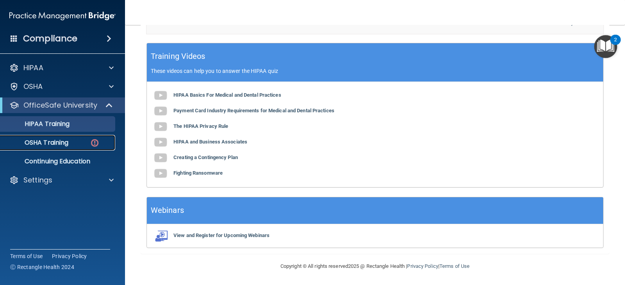
click at [57, 144] on p "OSHA Training" at bounding box center [36, 143] width 63 height 8
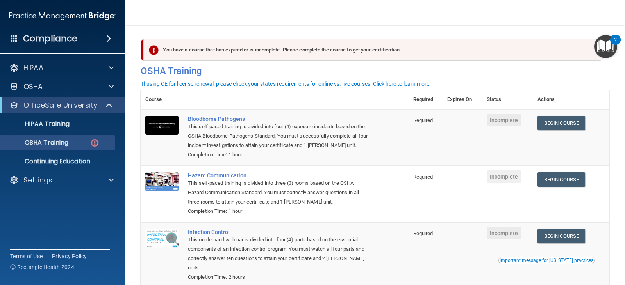
click at [211, 123] on div "This self-paced training is divided into four (4) exposure incidents based on t…" at bounding box center [279, 136] width 182 height 28
click at [212, 122] on div "Bloodborne Pathogens" at bounding box center [279, 119] width 182 height 6
click at [168, 128] on img at bounding box center [161, 125] width 33 height 19
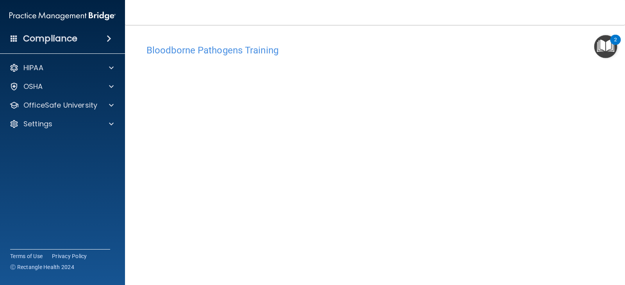
scroll to position [39, 0]
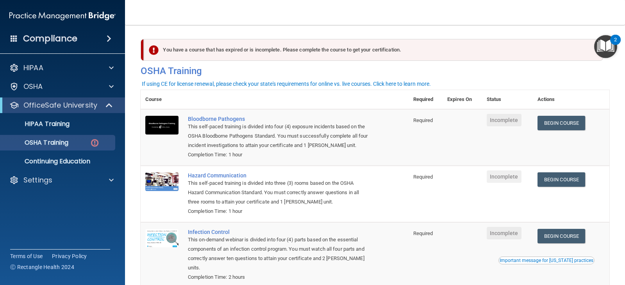
click at [607, 43] on img "Open Resource Center, 2 new notifications" at bounding box center [605, 46] width 23 height 23
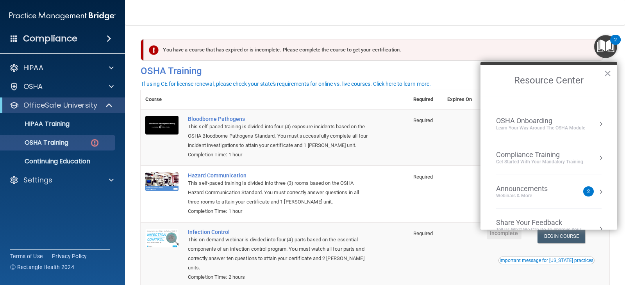
scroll to position [44, 0]
